Goal: Information Seeking & Learning: Check status

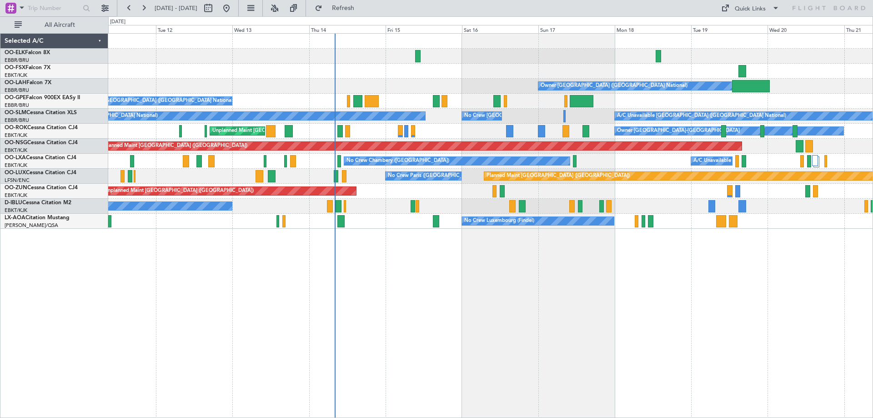
click at [427, 144] on div "Owner Brussels (Brussels National) No Crew Brussels (Brussels National) A/C Una…" at bounding box center [490, 131] width 765 height 195
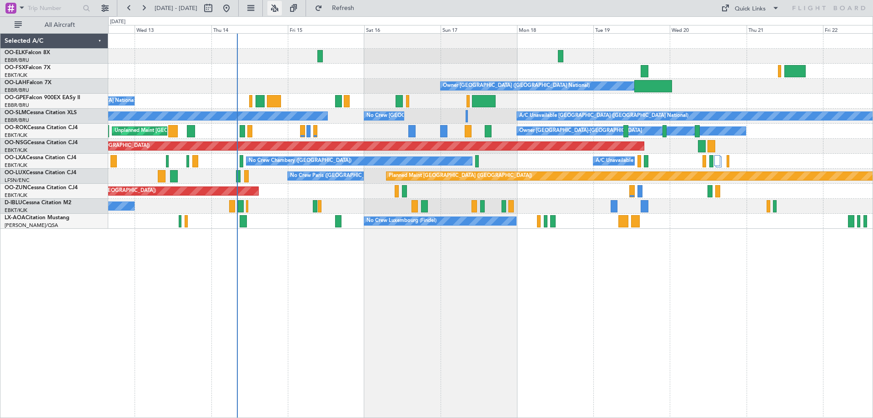
click at [282, 5] on button at bounding box center [274, 8] width 15 height 15
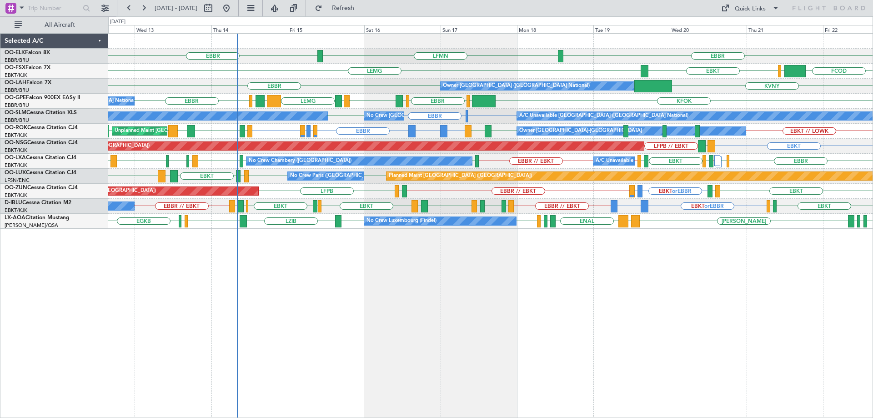
click at [444, 183] on div "EBBR LFMN EBBR FCOD LSGG EBKT LEMG Owner Brussels (Brussels National) KVNY EBBR…" at bounding box center [490, 131] width 765 height 195
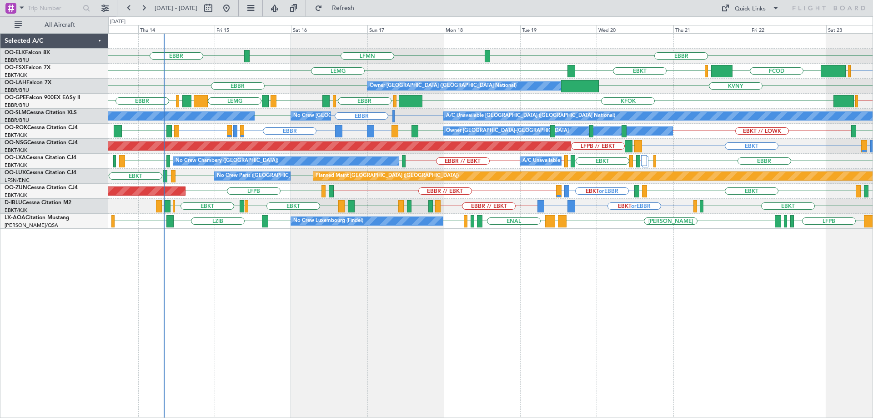
click at [318, 97] on div "EBBR LFMN EBBR EBKT EGGW FCOD LSGG EBKT LEMG Owner Brussels (Brussels National)…" at bounding box center [490, 131] width 765 height 195
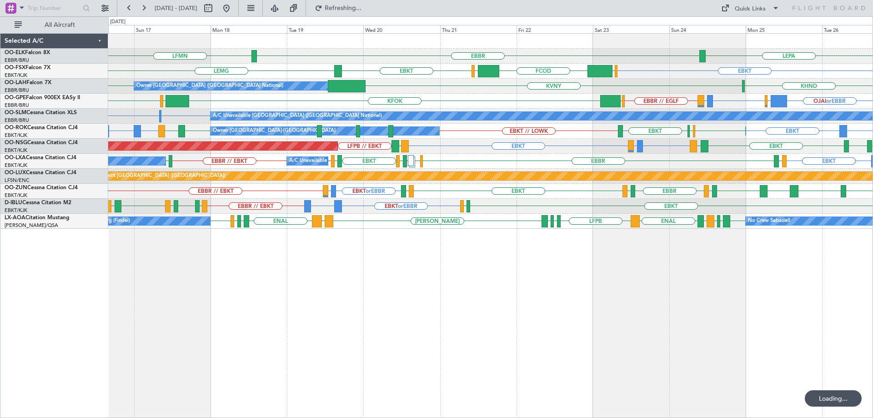
click at [506, 193] on div "LEPA EBBR LFMN EBKT EGGW FCOD LSGG EBKT LEMG Owner Brussels (Brussels National)…" at bounding box center [490, 131] width 765 height 195
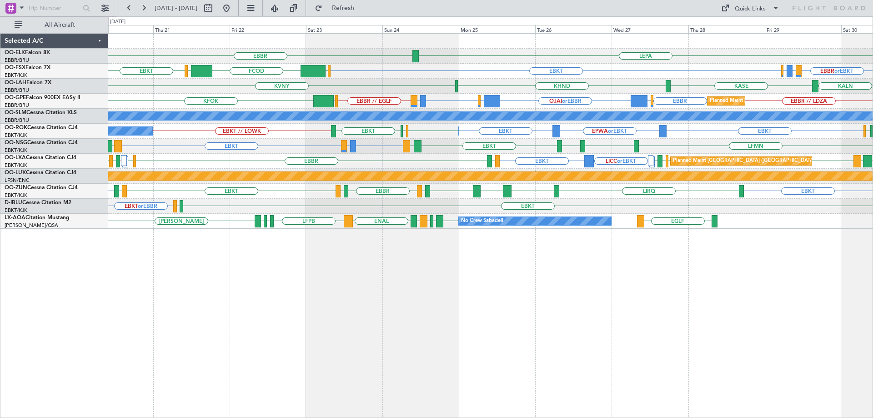
click at [714, 181] on div "Planned Maint [GEOGRAPHIC_DATA] ([GEOGRAPHIC_DATA])" at bounding box center [490, 176] width 765 height 15
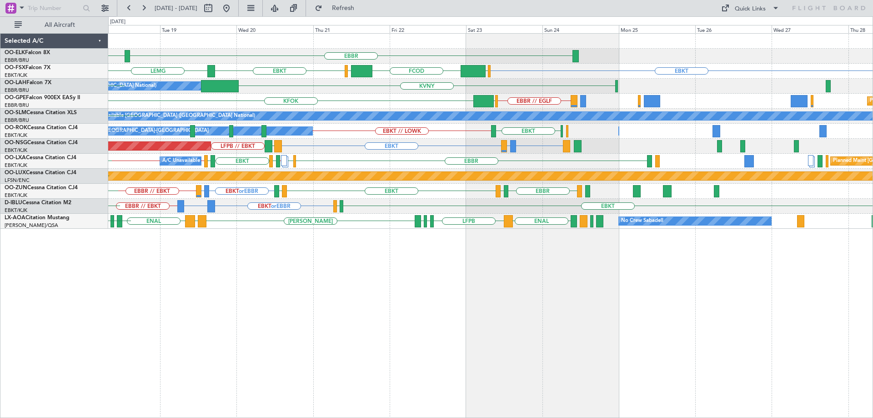
click at [466, 168] on div "EBBR LFMN EBKT EGGW FCOD LSGG EBKT LEMG KVNY Owner Brussels (Brussels National)…" at bounding box center [490, 131] width 765 height 195
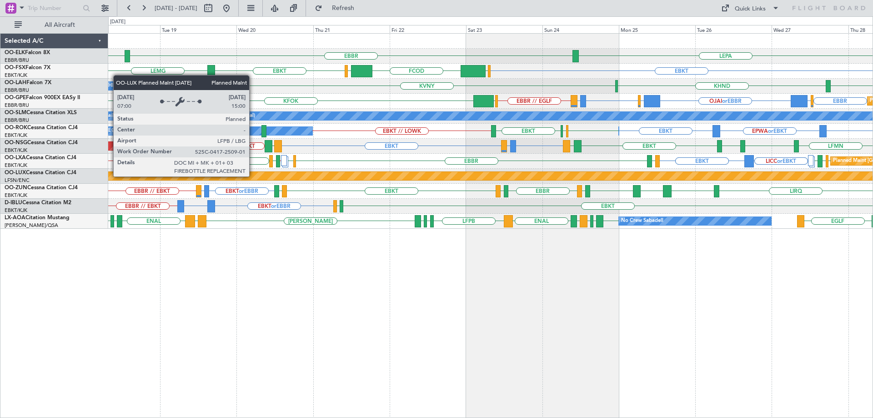
click at [394, 189] on div "LEPA EBBR LFMN EBKT EGGW FCOD LSGG EBKT LEMG Owner Brussels (Brussels National)…" at bounding box center [490, 131] width 765 height 195
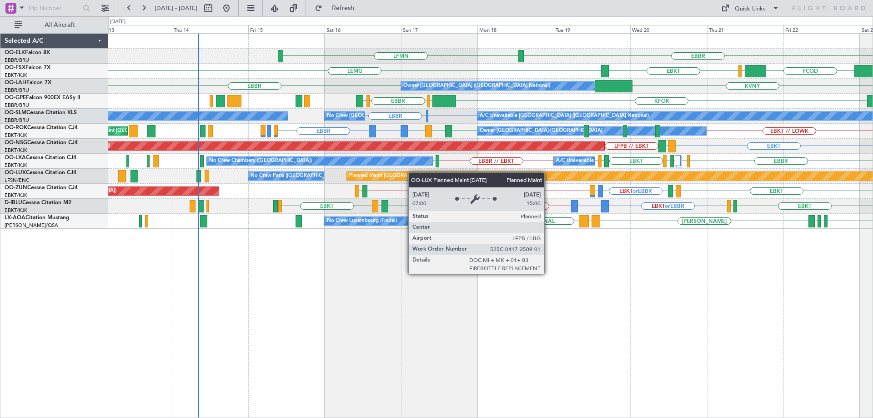
click at [470, 176] on div "EBBR LFMN LEPA FCOD LSGG EBKT LEMG EGGW EBKT KVNY EBBR Owner Brussels (Brussels…" at bounding box center [490, 131] width 765 height 195
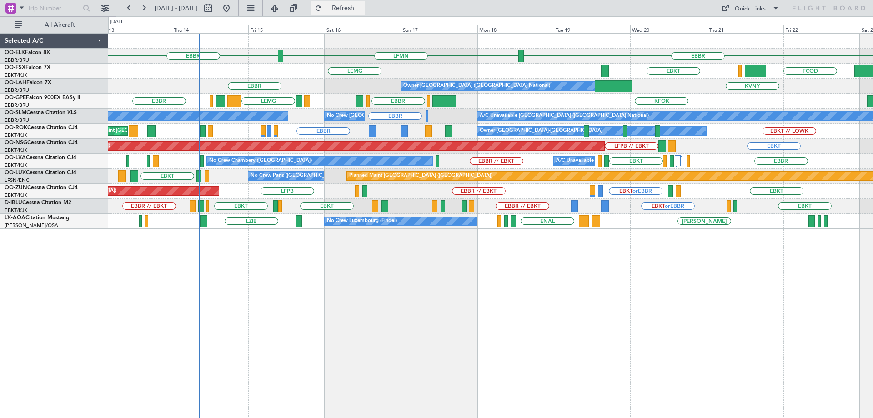
click at [362, 7] on span "Refresh" at bounding box center [343, 8] width 38 height 6
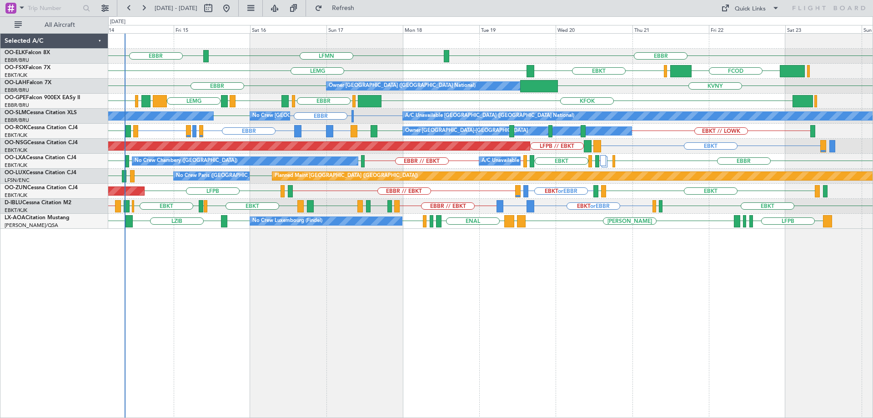
click at [655, 201] on div "LFMN EBBR EBBR LEMG FCOD LSGG EBKT EBBR KVNY Owner Brussels (Brussels National)…" at bounding box center [490, 131] width 765 height 195
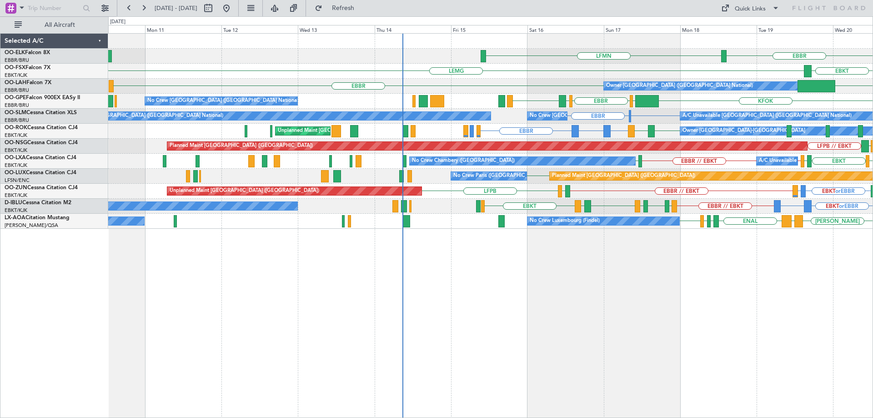
click at [720, 194] on div "EBBR LFMN EBKT LEMG FCOD LSGG Owner Brussels (Brussels National) EBBR KVNY KFOK…" at bounding box center [490, 131] width 765 height 195
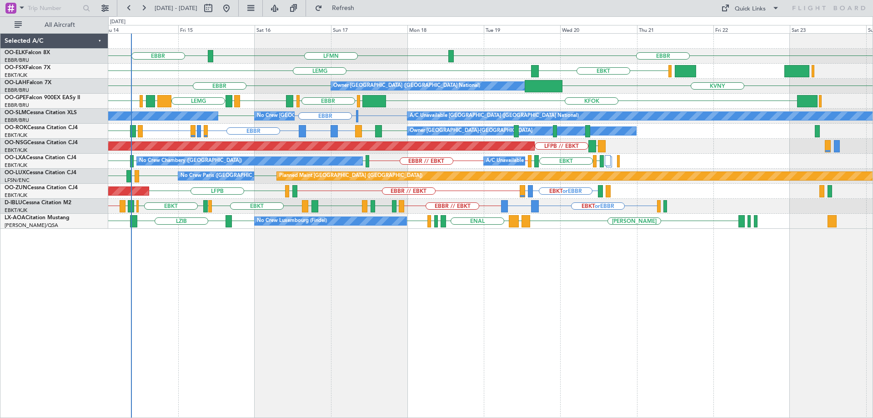
click at [411, 218] on div "EBBR LFMN EBBR EBKT LEMG KVNY EBBR Owner Brussels (Brussels National) KFOK EGLF…" at bounding box center [490, 131] width 765 height 195
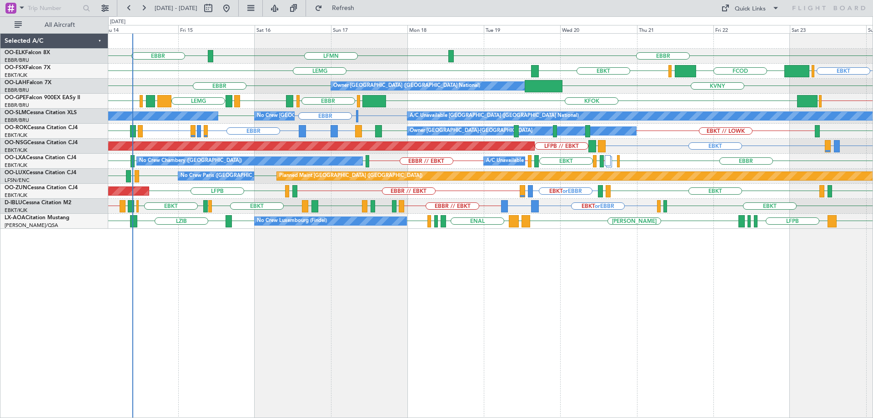
click at [391, 191] on div "EBBR LFMN EBBR EBKT EBKT LEMG EGGW FCOD LSGG KVNY EBBR Owner Brussels (Brussels…" at bounding box center [490, 131] width 765 height 195
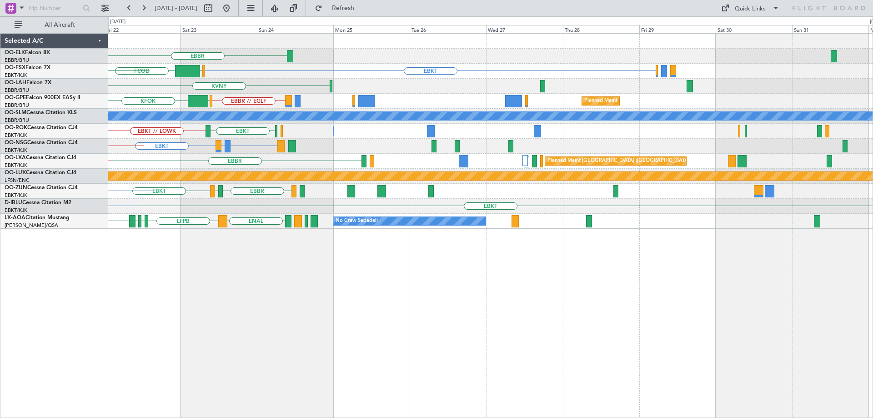
click at [350, 187] on div "EBBR EBKT EGGW FCOD LSGG EBKT LEMG KVNY Planned Maint Alton-st Louis (St Louis …" at bounding box center [490, 131] width 765 height 195
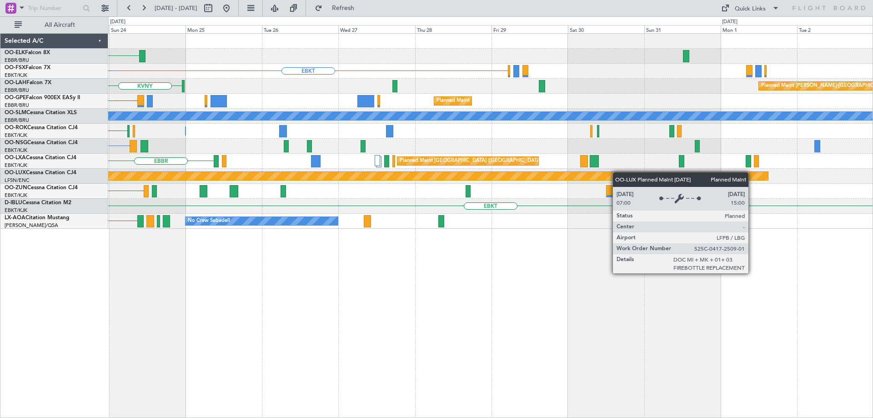
click at [555, 178] on div "EBBR EBKT FCOD EGGW LSGG KVNY Planned Maint Alton-st Louis (St Louis Regl) EBBR…" at bounding box center [490, 131] width 765 height 195
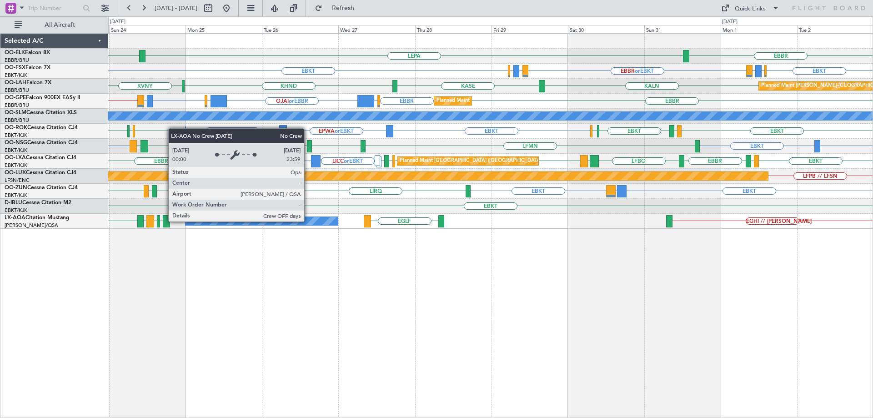
click at [308, 221] on div "No Crew Sabadell" at bounding box center [262, 221] width 152 height 8
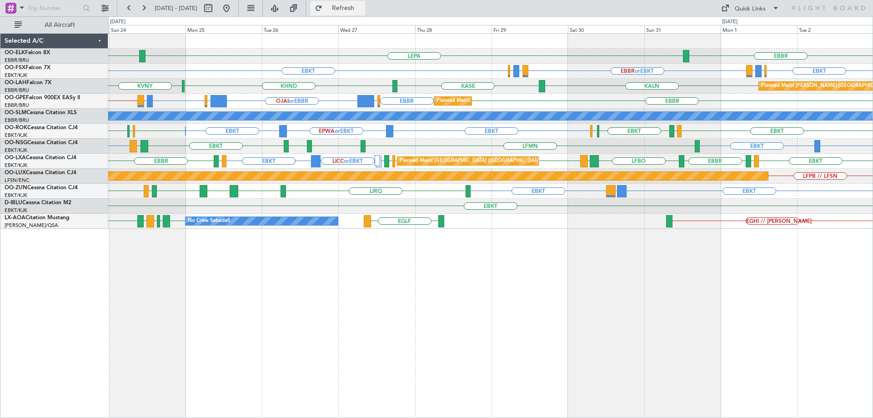
click at [362, 9] on span "Refresh" at bounding box center [343, 8] width 38 height 6
click at [362, 8] on span "Refresh" at bounding box center [343, 8] width 38 height 6
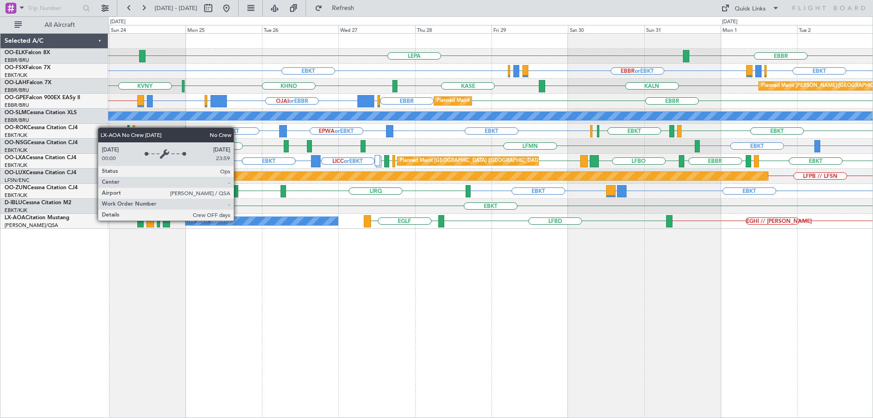
click at [239, 220] on div "No Crew Sabadell" at bounding box center [262, 221] width 152 height 8
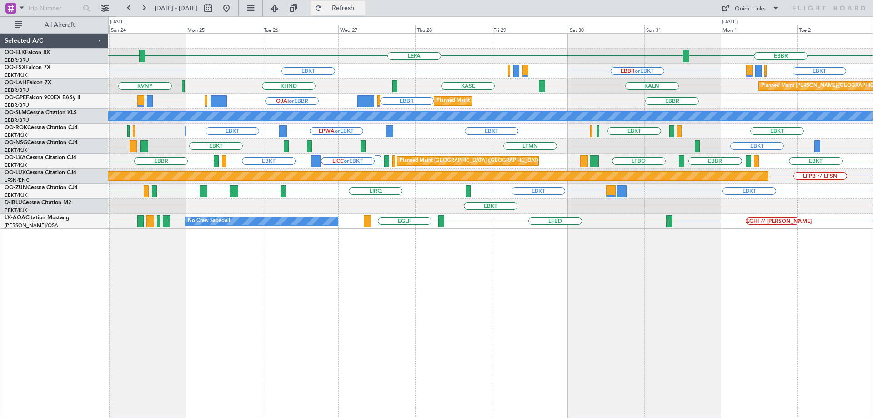
click at [355, 11] on span "Refresh" at bounding box center [343, 8] width 38 height 6
click at [362, 6] on span "Refresh" at bounding box center [343, 8] width 38 height 6
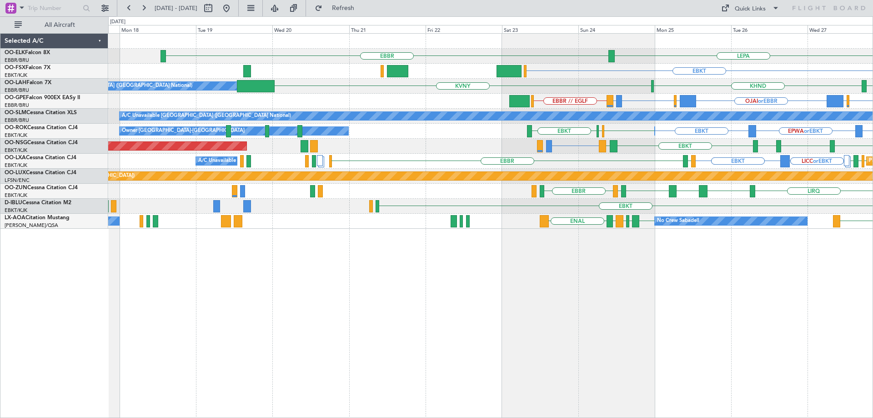
click at [644, 158] on div "LEPA EBBR EBKT LIRZ or EBKT EBBR or EBKT EBBR or EBKT KHND KVNY KASE Owner Brus…" at bounding box center [490, 131] width 765 height 195
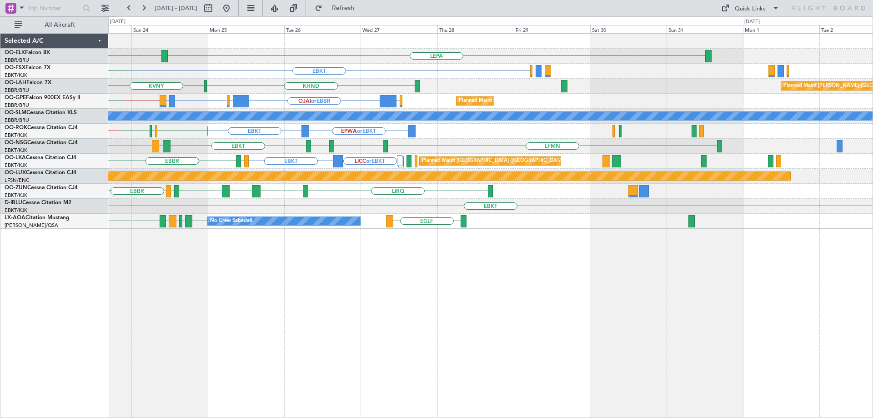
click at [272, 195] on div "LEPA EBBR EBKT EGGW FCOD LSGG EBKT KHND KVNY Planned Maint Alton-st Louis (St L…" at bounding box center [490, 131] width 765 height 195
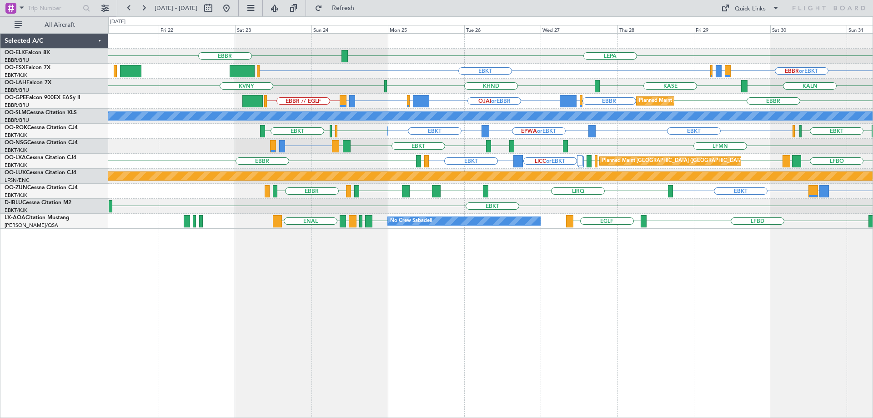
click at [443, 191] on div "LEPA EBBR EBBR EBBR or EBKT EBKT LIRZ or EBKT EBBR or EBKT LIRZ or EBKT EBBR or…" at bounding box center [490, 131] width 765 height 195
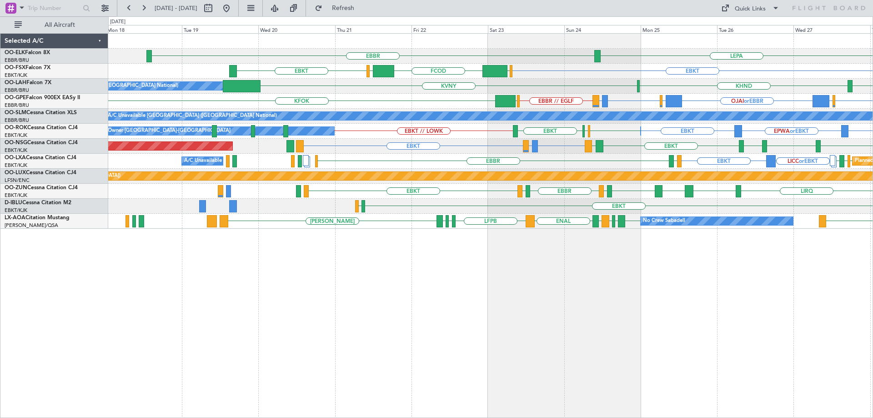
click at [502, 197] on div "LIRQ EBKT LEBZ EBKT LOWS EBBR LFBD EBKT EBKT" at bounding box center [490, 191] width 765 height 15
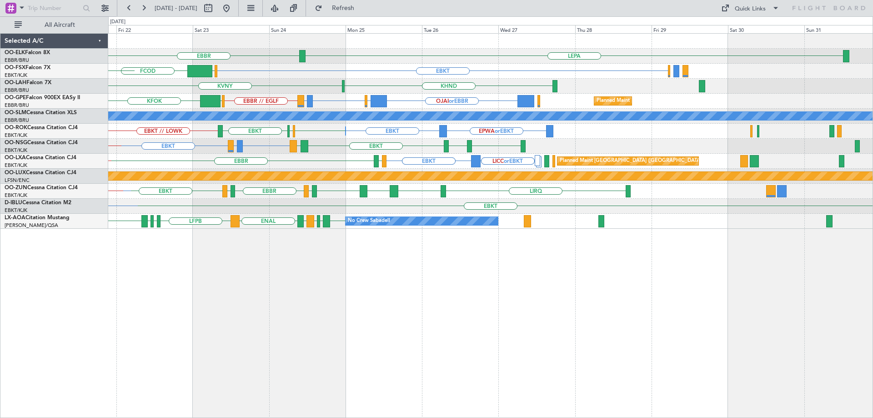
click at [274, 201] on div "LEPA EBBR EBKT EGGW FCOD LSGG EBKT LEMG KHND KVNY Planned Maint Alton-st Louis …" at bounding box center [490, 131] width 765 height 195
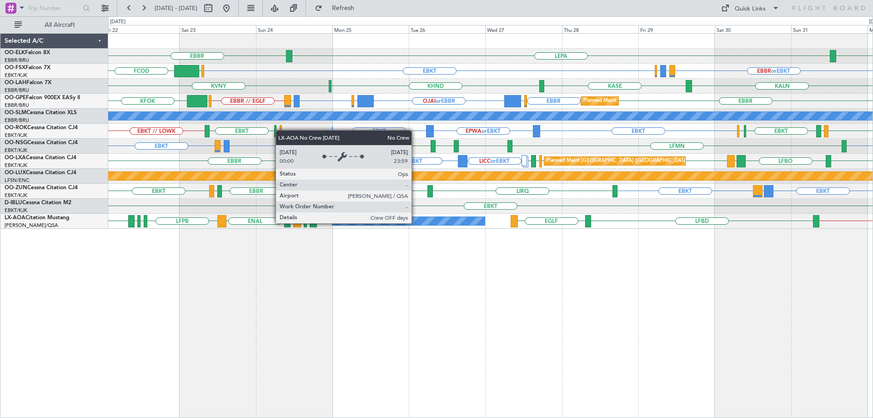
click at [416, 223] on div "No Crew Sabadell" at bounding box center [408, 221] width 152 height 8
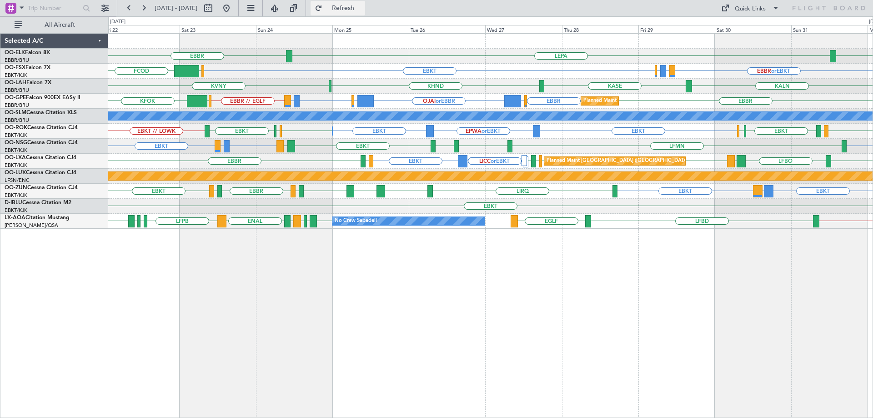
click at [362, 9] on span "Refresh" at bounding box center [343, 8] width 38 height 6
click at [669, 166] on div "LICC or EBKT LICC or EBKT EBKT EBKT LFBO LRAR EBBR EBBR LFPB LIRS EBBR EIDW EBB…" at bounding box center [490, 161] width 765 height 15
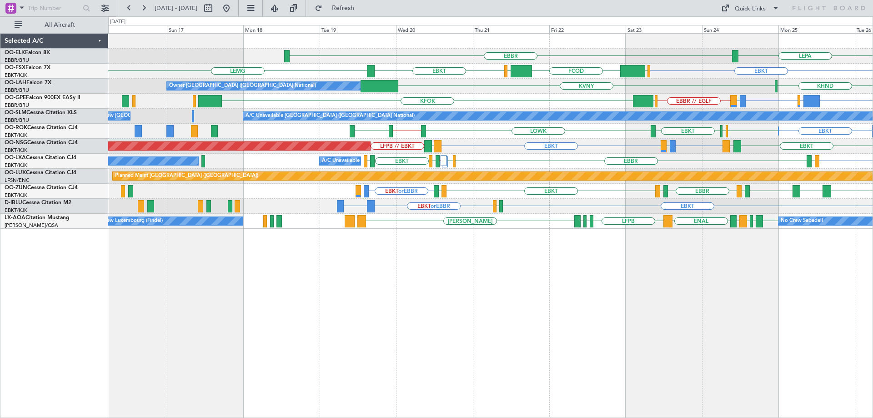
click at [555, 166] on div "LEPA EBBR EBKT EGGW FCOD LSGG EBKT LEMG Owner Brussels (Brussels National) KHND…" at bounding box center [490, 131] width 765 height 195
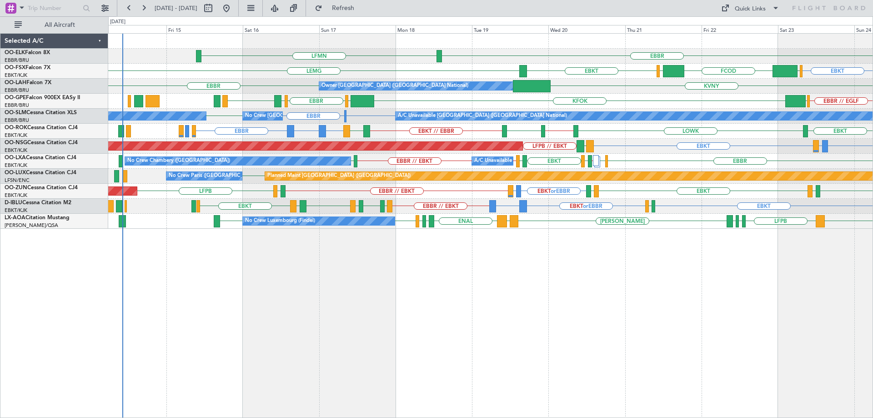
click at [362, 186] on div "EBBR LFMN LEPA EBKT EGGW FCOD LSGG EBKT LEMG Owner Brussels (Brussels National)…" at bounding box center [490, 131] width 765 height 195
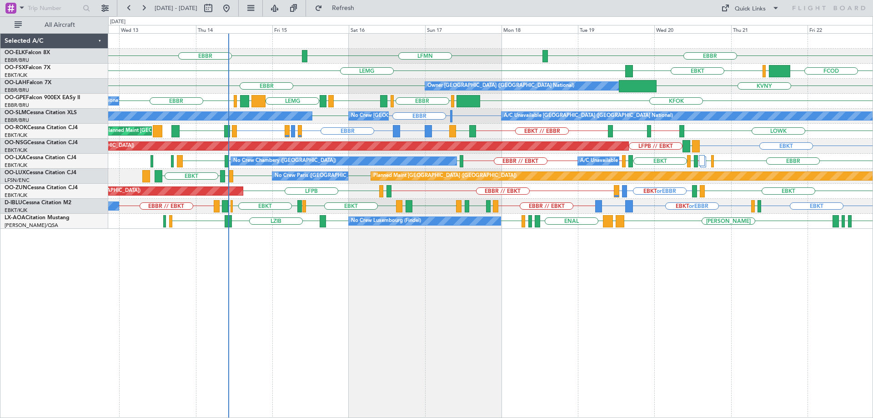
click at [387, 201] on div "EBBR LFMN EBBR FCOD LSGG EBKT LEMG EGGW EBKT Owner Brussels (Brussels National)…" at bounding box center [490, 131] width 765 height 195
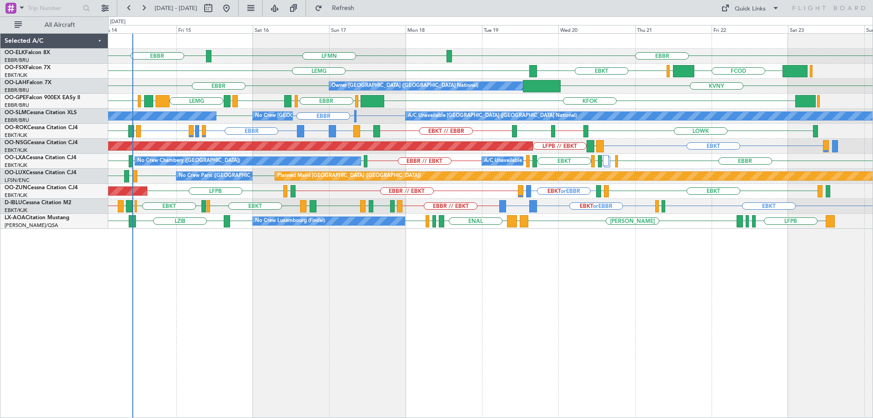
click at [436, 218] on div "EBBR LFMN EBBR FCOD LSGG EBKT LEMG Owner Brussels (Brussels National) KVNY EBBR…" at bounding box center [490, 131] width 765 height 195
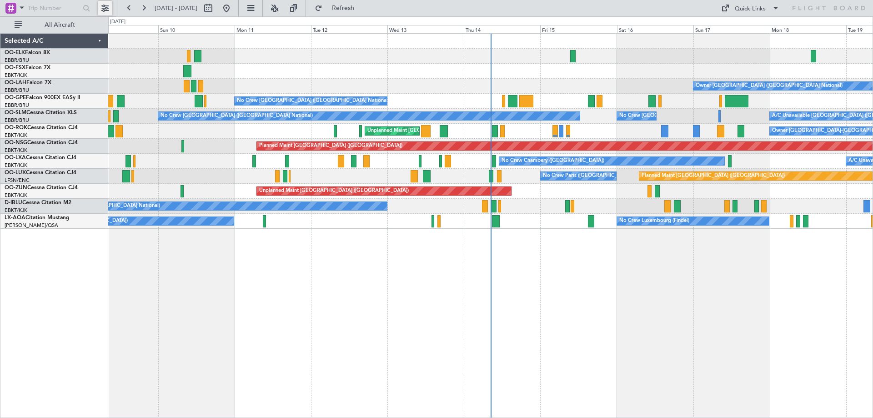
click at [109, 10] on button at bounding box center [105, 8] width 15 height 15
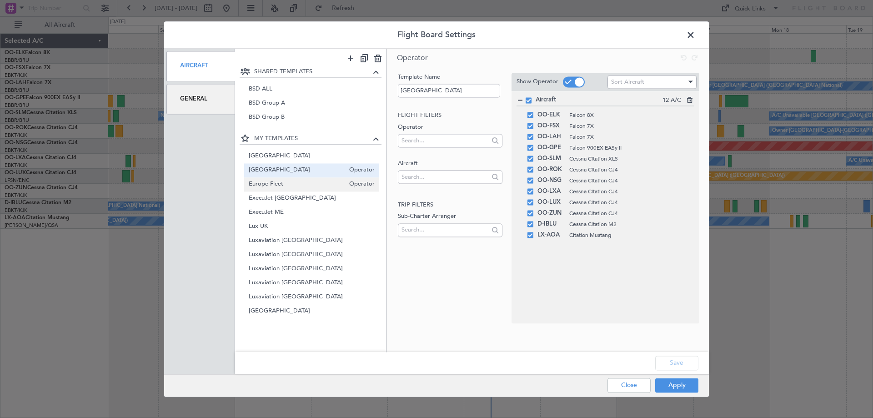
click at [292, 187] on span "Europe Fleet" at bounding box center [297, 185] width 96 height 10
type input "Europe Fleet"
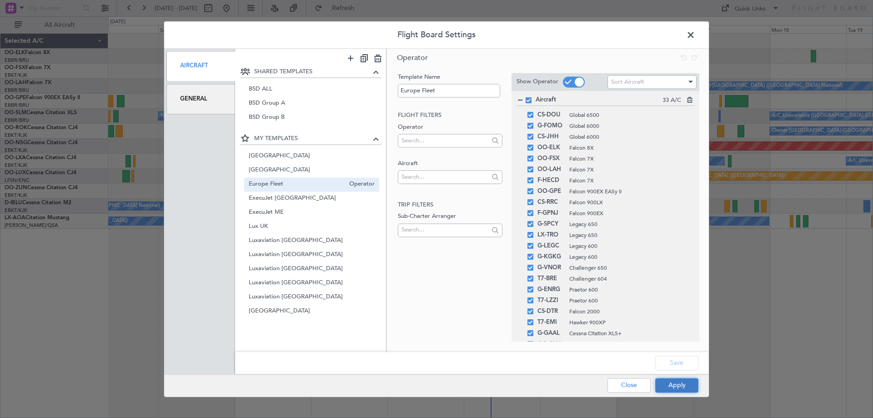
click at [671, 389] on button "Apply" at bounding box center [676, 385] width 43 height 15
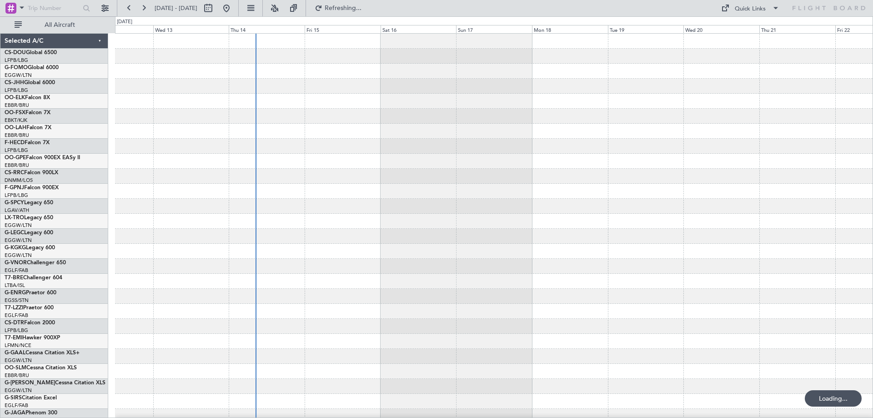
click at [413, 275] on div at bounding box center [494, 289] width 758 height 510
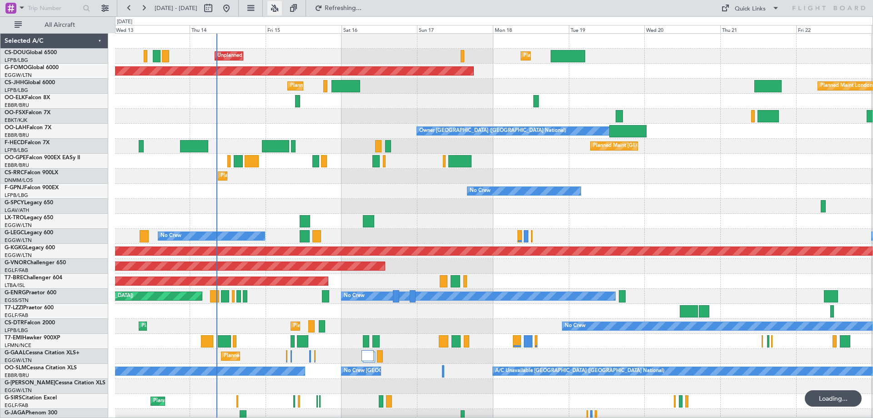
click at [282, 8] on button at bounding box center [274, 8] width 15 height 15
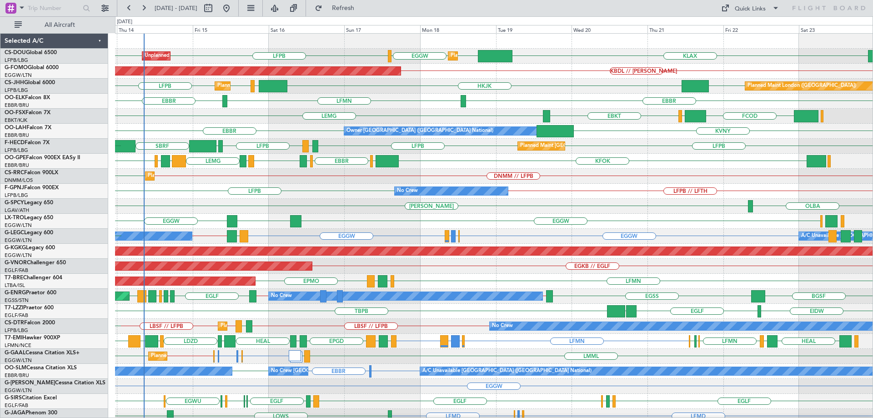
click at [599, 299] on div "KLAX EGGW EGGW LFPB LFPB Planned Maint London (Luton) Unplanned Maint Paris (Le…" at bounding box center [494, 289] width 758 height 510
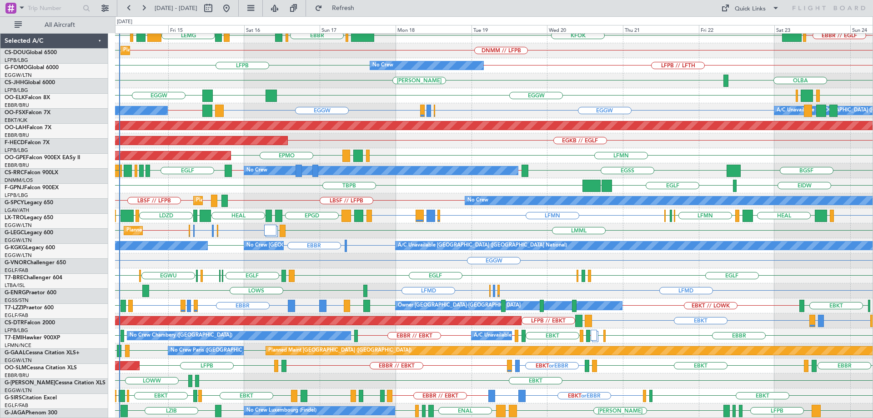
scroll to position [126, 0]
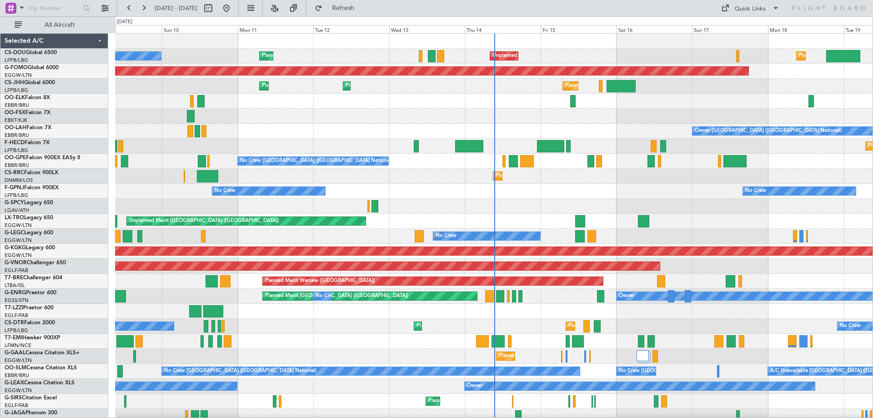
click at [479, 206] on div "Planned Maint [GEOGRAPHIC_DATA] ([GEOGRAPHIC_DATA]) No Crew Unplanned Maint [GE…" at bounding box center [494, 289] width 758 height 510
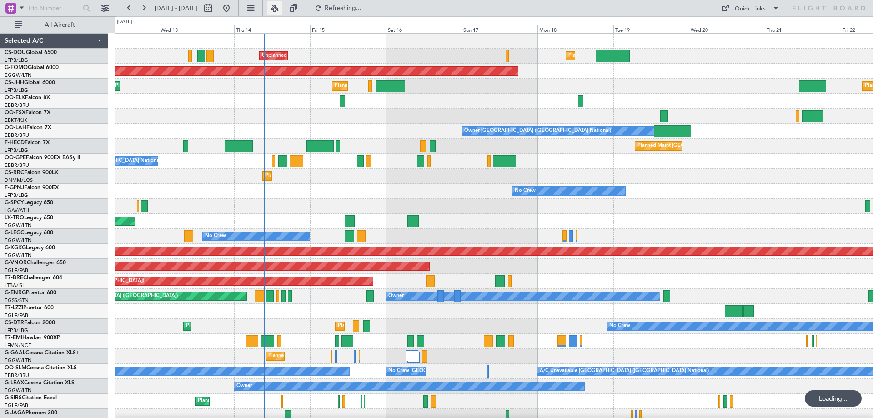
click at [282, 7] on button at bounding box center [274, 8] width 15 height 15
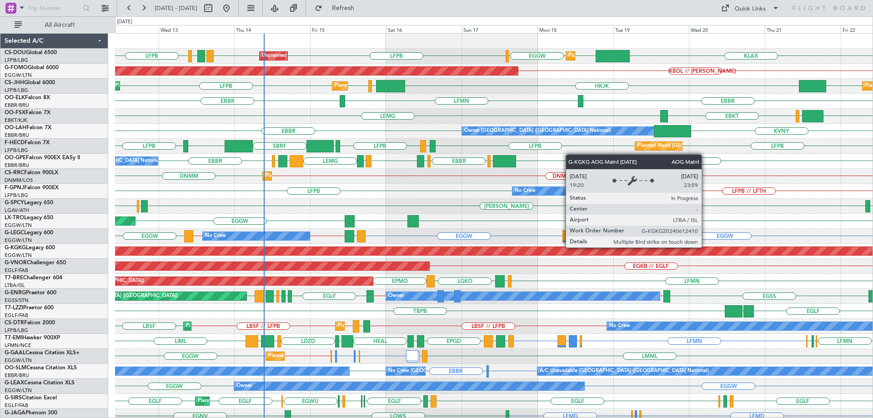
click at [186, 293] on div "Unplanned Maint Paris (Le Bourget) Planned Maint London (Luton) KLAX LFPB LFPB …" at bounding box center [494, 289] width 758 height 510
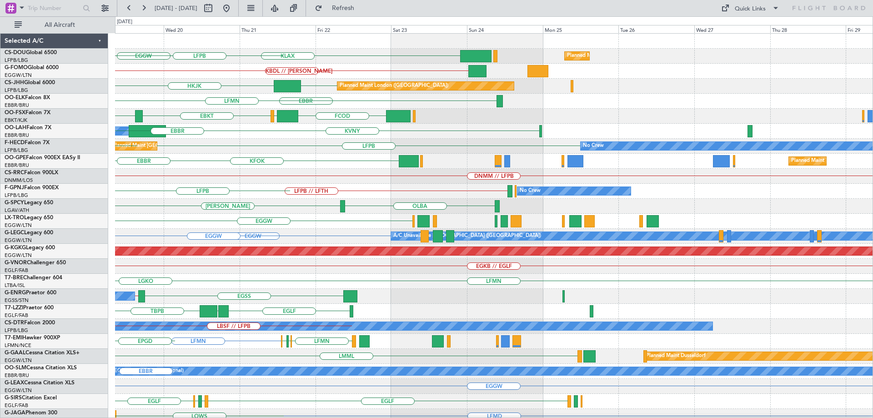
click at [130, 288] on div "KLAX Planned Maint Paris (Le Bourget) Planned Maint London (Luton) EGGW EGGW LF…" at bounding box center [494, 289] width 758 height 510
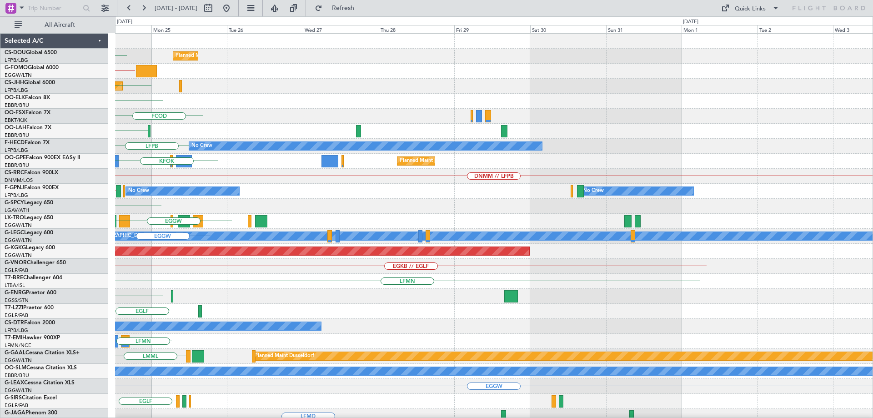
click at [159, 290] on div "Planned Maint Paris (Le Bourget) KLAX KBDL // KACK Planned Maint London (Biggin…" at bounding box center [494, 289] width 758 height 510
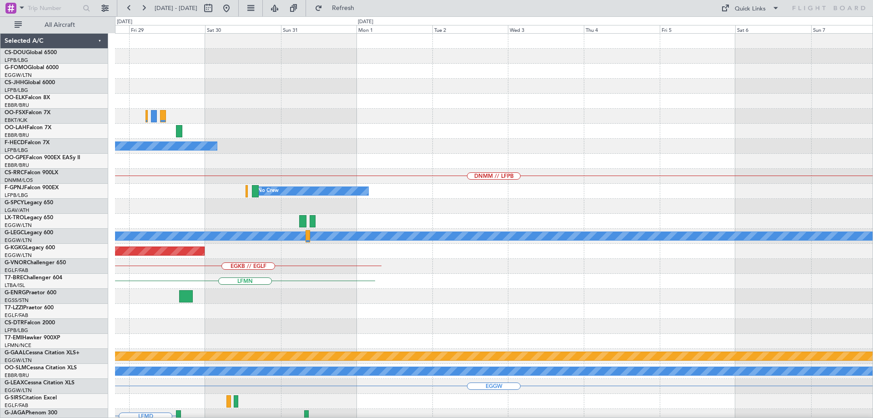
click at [132, 293] on div "No Crew Planned Maint Brussels (Brussels National) DNMM // LFPB No Crew A/C Una…" at bounding box center [494, 289] width 758 height 510
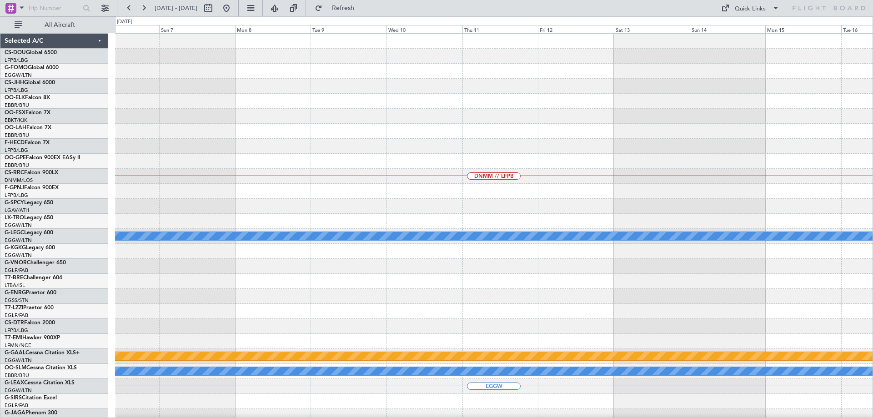
click at [157, 269] on div "DNMM // LFPB A/C Unavailable London (Luton) Planned Maint Dusseldorf A/C Unavai…" at bounding box center [494, 289] width 758 height 510
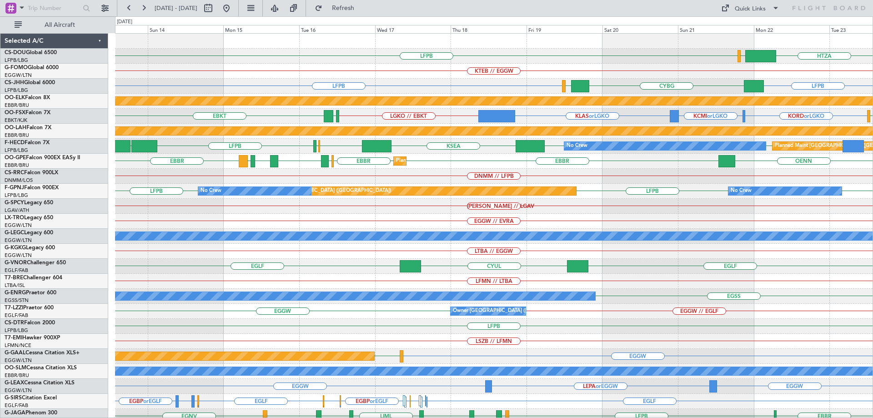
click at [236, 258] on div "LFPB HTZA EGKK KTEB // EGGW LFPB LFPB CYBG EGNV Planned Maint Kortrijk-Wevelgem…" at bounding box center [494, 289] width 758 height 510
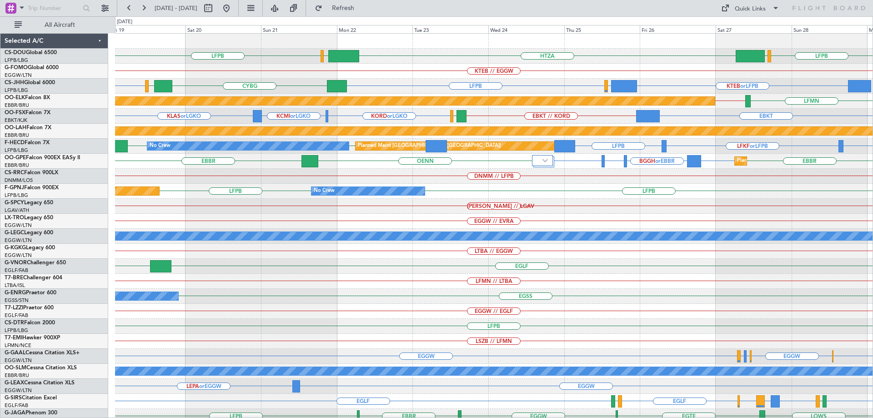
click at [804, 204] on div "LFPB HTZA EGKK LFPB EGLF KTEB // EGGW LFPB KTEB or LFPB EDDM or LFPB CYBG EGNV …" at bounding box center [494, 289] width 758 height 510
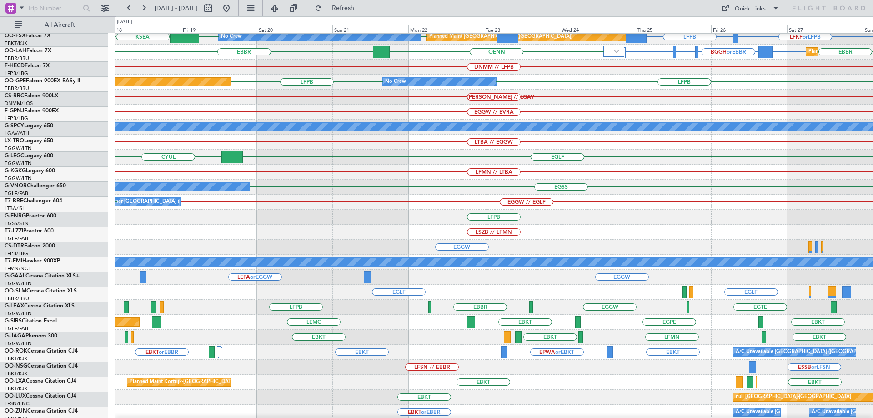
click at [383, 106] on div "Planned Maint Alton-st Louis (St Louis Regl) No Crew Planned Maint Paris (Le Bo…" at bounding box center [494, 179] width 758 height 510
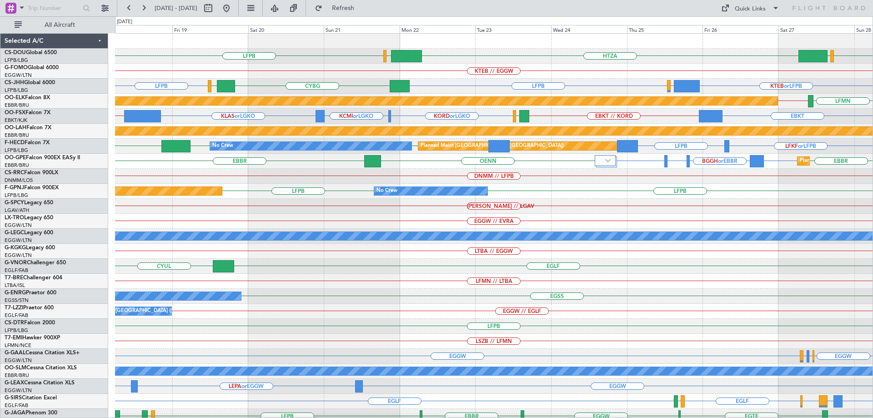
click at [350, 364] on div "LFPB HTZA EGKK LFPB EGLF KTEB // EGGW LFPB LFPB KTEB or LFPB EDDM or LFPB CYBG …" at bounding box center [494, 289] width 758 height 510
click at [735, 326] on div "LFPB" at bounding box center [494, 326] width 758 height 15
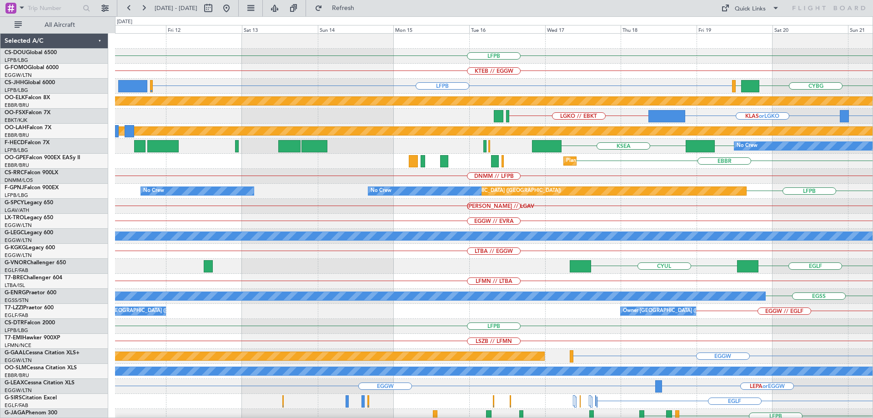
click at [784, 274] on div "LFMN // LTBA" at bounding box center [494, 281] width 758 height 15
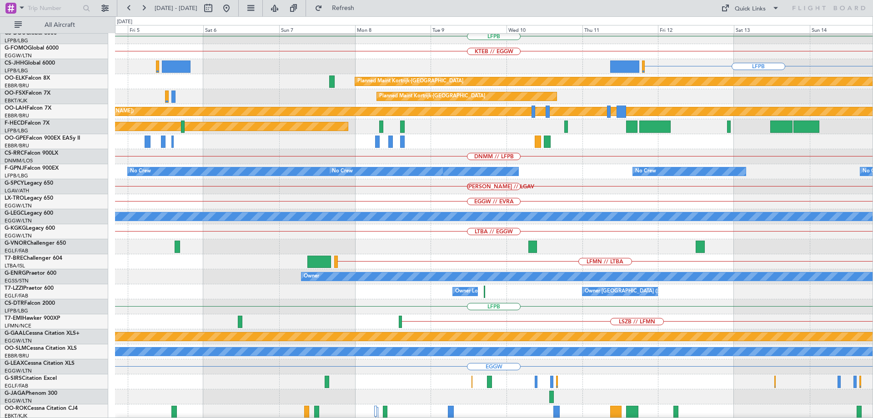
click at [778, 258] on div "LFMN // LTBA" at bounding box center [494, 261] width 758 height 15
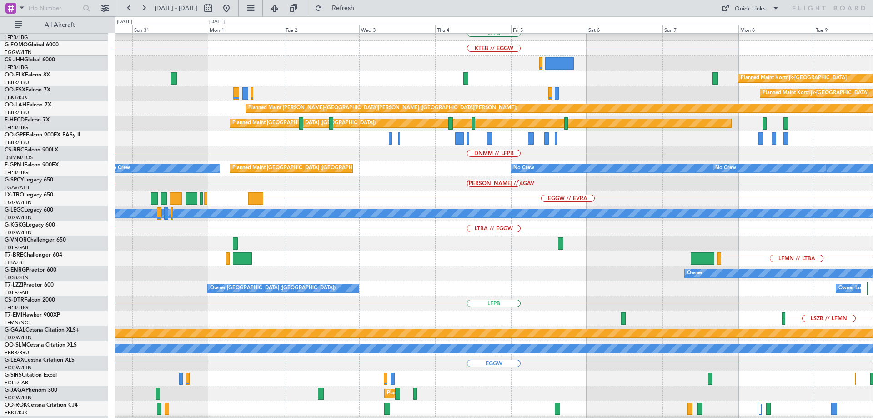
click at [742, 262] on div "LFPB KTEB // EGGW LFPB Planned Maint Kortrijk-Wevelgem Planned Maint Kortrijk-W…" at bounding box center [494, 266] width 758 height 510
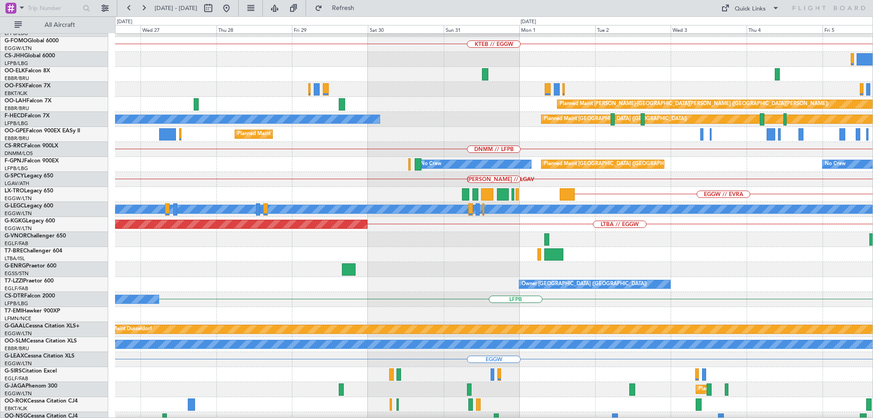
click at [786, 249] on div "LFMN // LTBA" at bounding box center [494, 254] width 758 height 15
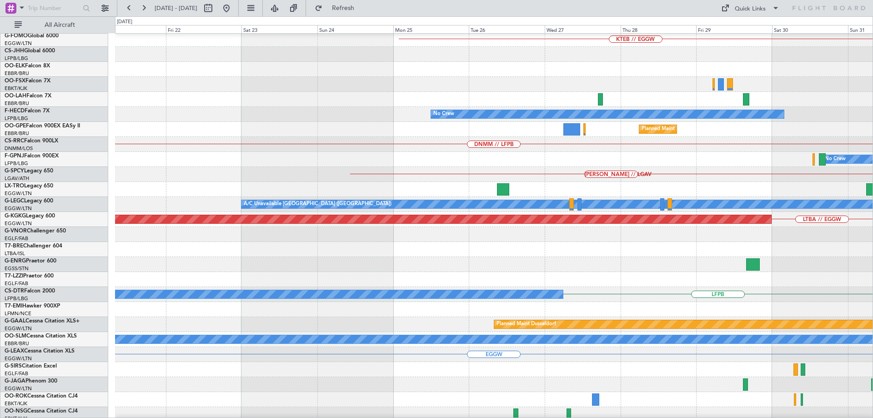
click at [646, 257] on div at bounding box center [494, 249] width 758 height 15
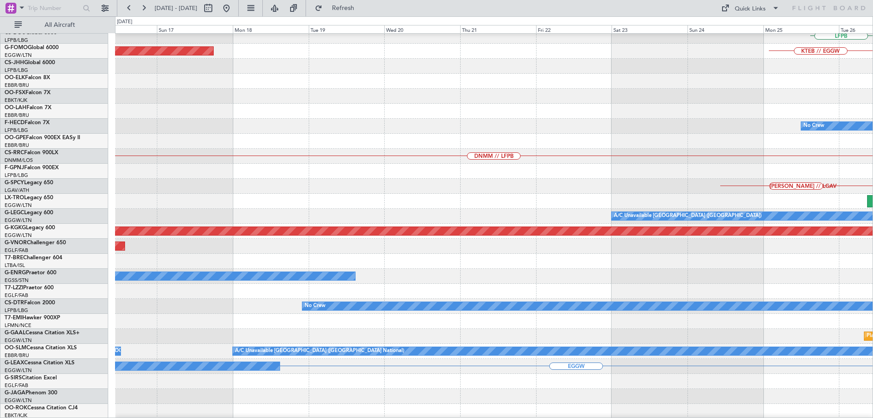
click at [707, 274] on div "LFPB KTEB // EGGW Planned Maint Windsor Locks (Bradley Intl) No Crew Planned Ma…" at bounding box center [494, 269] width 758 height 510
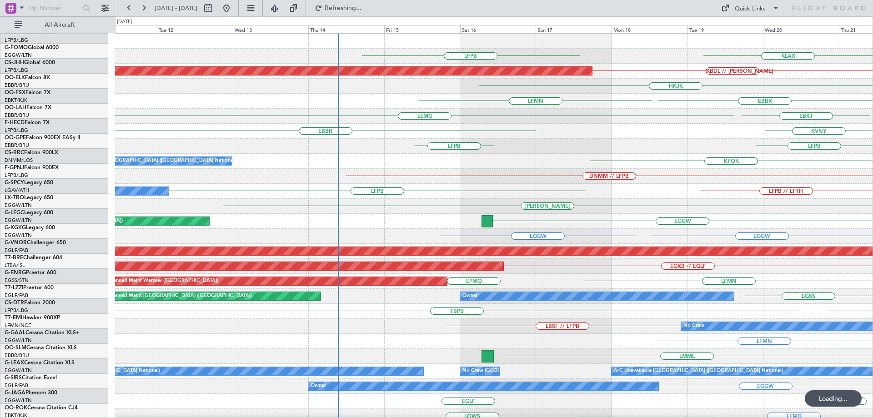
scroll to position [0, 0]
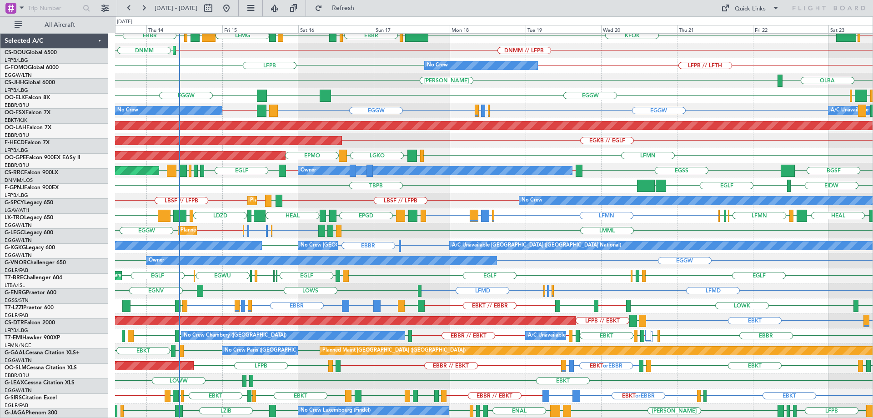
click at [389, 80] on div "LFPB LFPB [GEOGRAPHIC_DATA] LFPB LFMN [GEOGRAPHIC_DATA] LFMN Planned Maint [GEO…" at bounding box center [494, 163] width 758 height 510
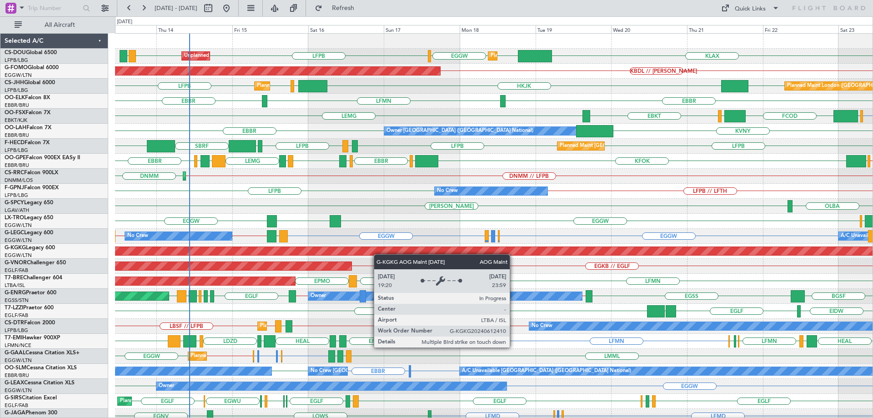
click at [379, 268] on div "Planned Maint [GEOGRAPHIC_DATA] ([GEOGRAPHIC_DATA]) Unplanned Maint [GEOGRAPHIC…" at bounding box center [494, 289] width 758 height 510
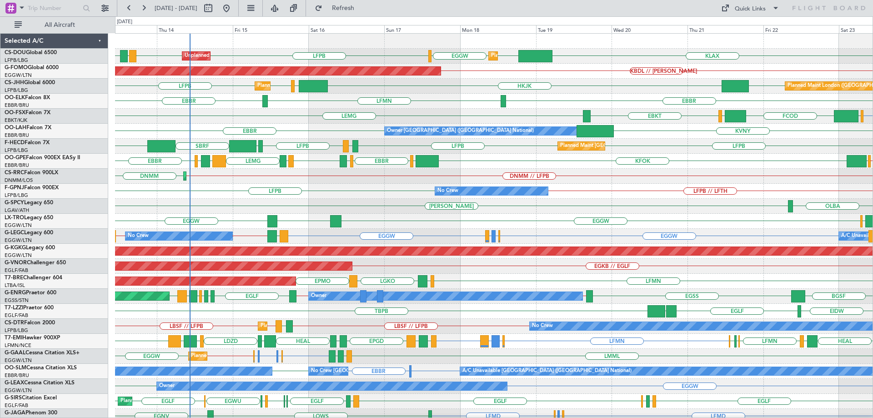
click at [321, 229] on div "A/C Unavailable [GEOGRAPHIC_DATA] ([GEOGRAPHIC_DATA]) No Crew EGGW EGLF or EGGW…" at bounding box center [494, 236] width 758 height 15
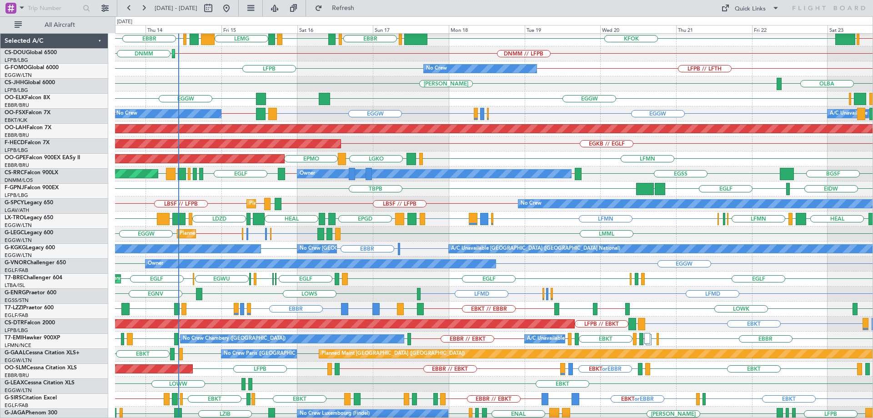
scroll to position [122, 0]
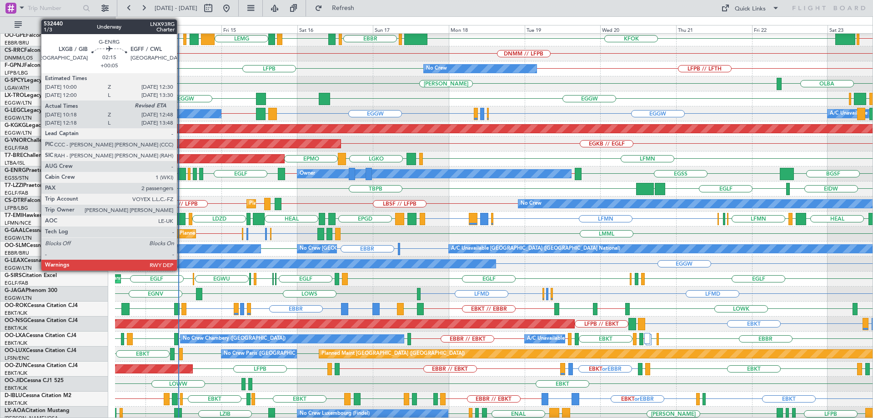
click at [181, 173] on div at bounding box center [182, 174] width 8 height 12
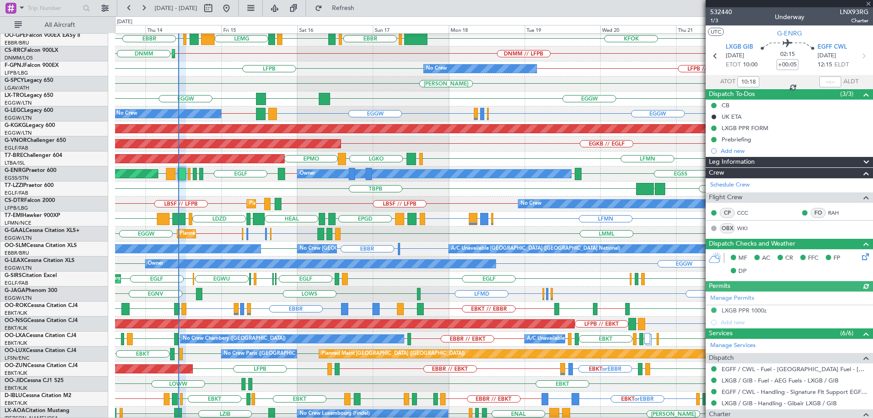
scroll to position [147, 0]
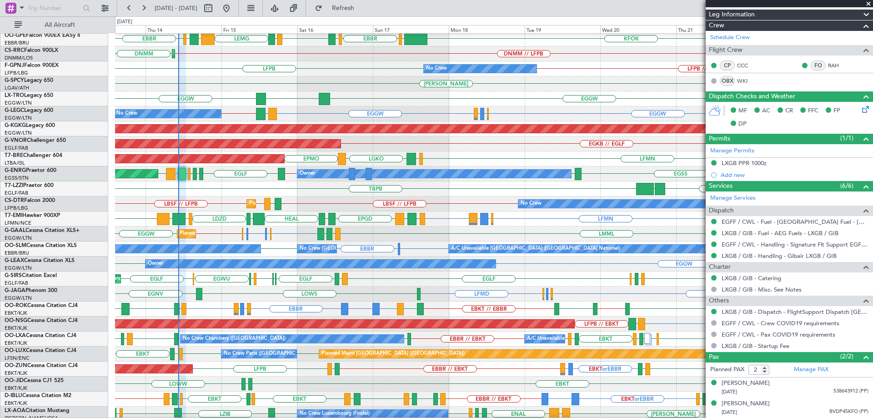
click at [870, 3] on span at bounding box center [868, 4] width 9 height 8
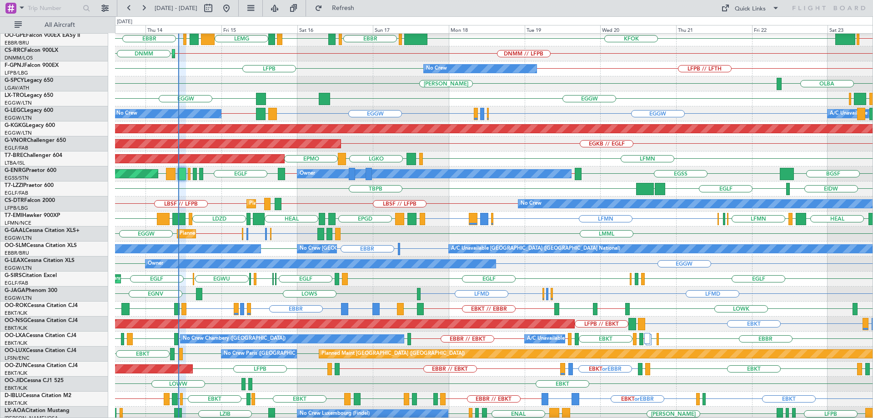
type input "0"
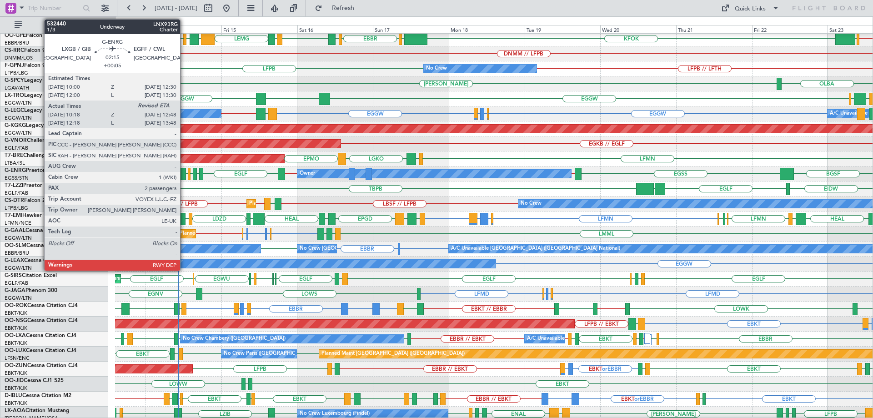
click at [184, 176] on div at bounding box center [182, 174] width 8 height 12
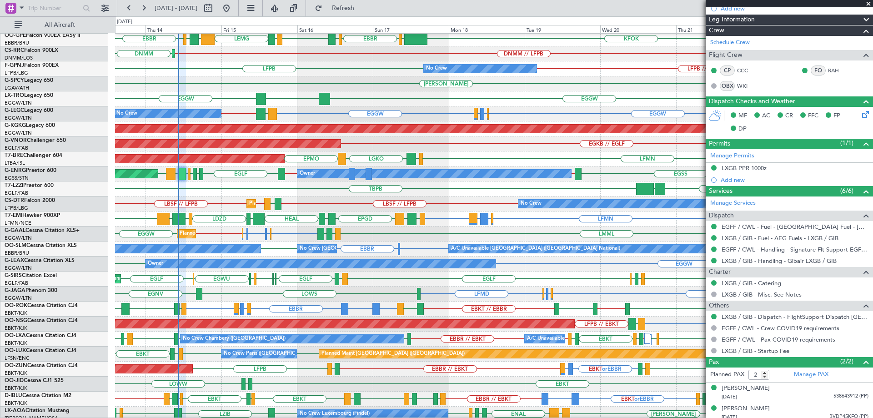
scroll to position [147, 0]
